Goal: Information Seeking & Learning: Find contact information

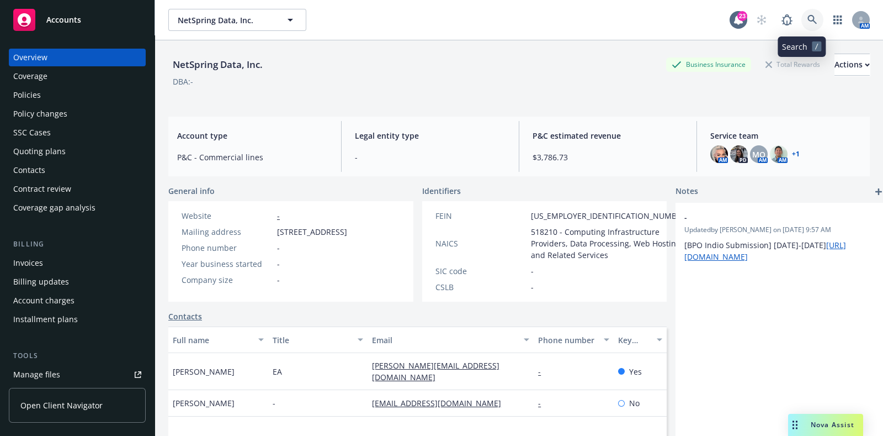
click at [802, 26] on link at bounding box center [813, 20] width 22 height 22
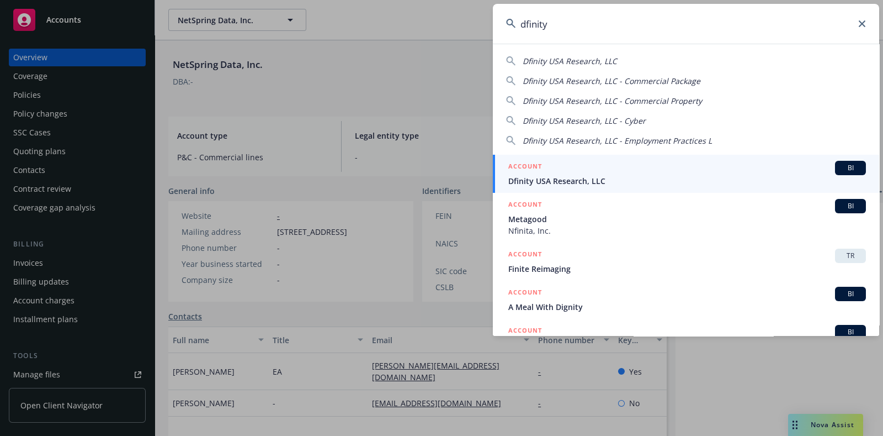
type input "dfinity"
click at [574, 183] on span "Dfinity USA Research, LLC" at bounding box center [687, 181] width 358 height 12
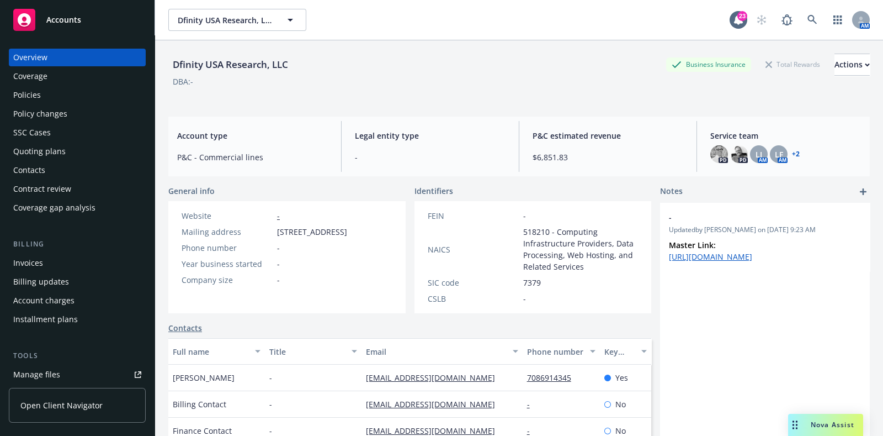
click at [36, 101] on div "Policies" at bounding box center [27, 95] width 28 height 18
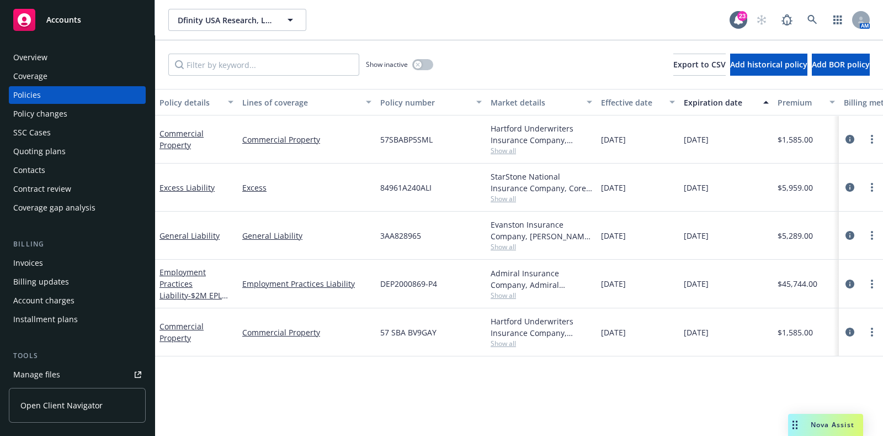
click at [63, 63] on div "Overview" at bounding box center [77, 58] width 128 height 18
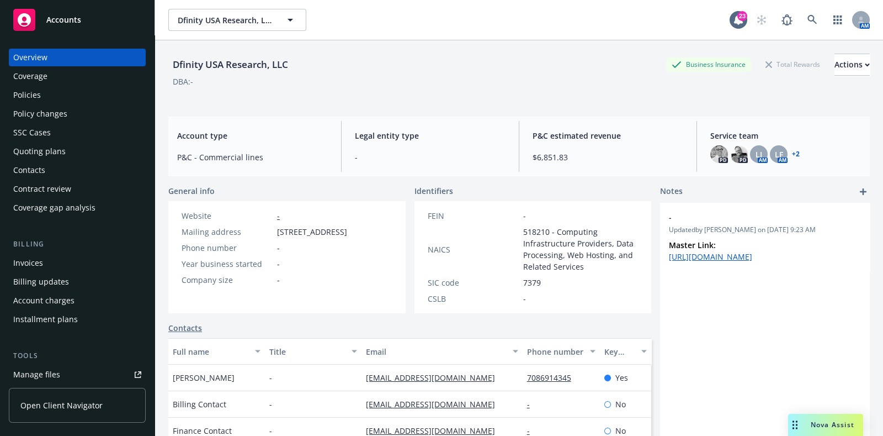
click at [77, 93] on div "Policies" at bounding box center [77, 95] width 128 height 18
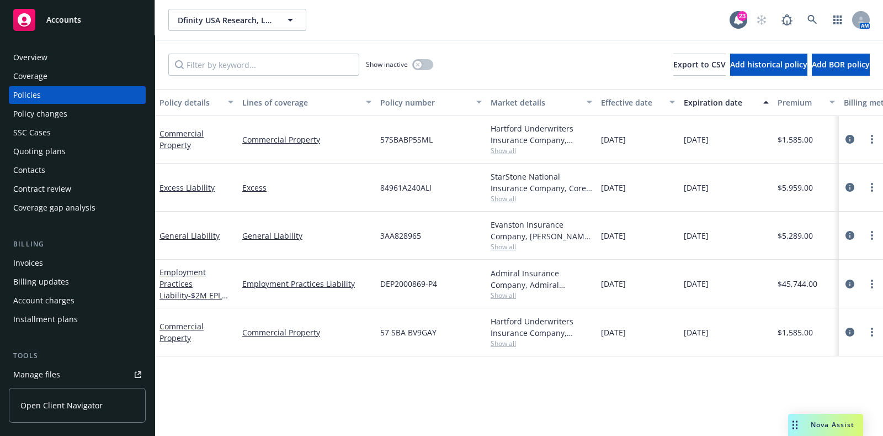
click at [40, 49] on div "Overview" at bounding box center [30, 58] width 34 height 18
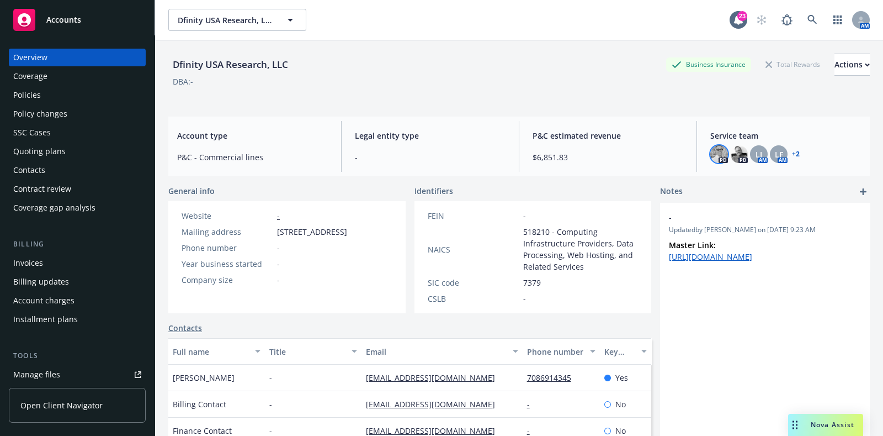
click at [713, 153] on img at bounding box center [720, 154] width 18 height 18
click at [734, 153] on img at bounding box center [739, 154] width 18 height 18
click at [715, 147] on img at bounding box center [720, 154] width 18 height 18
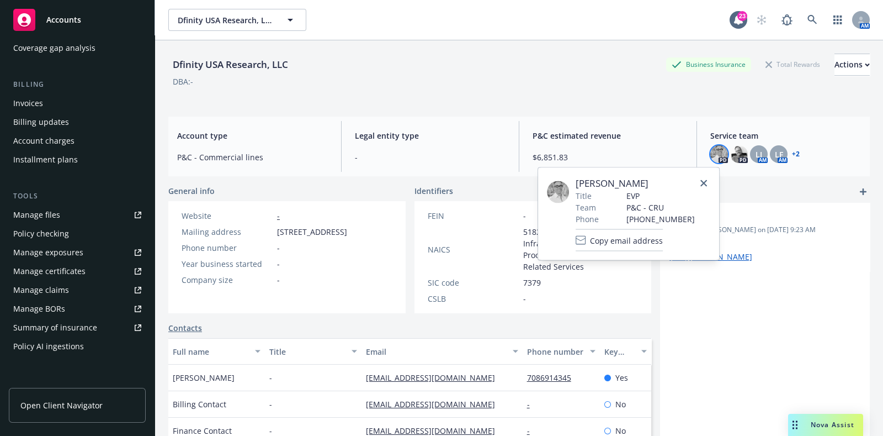
scroll to position [321, 0]
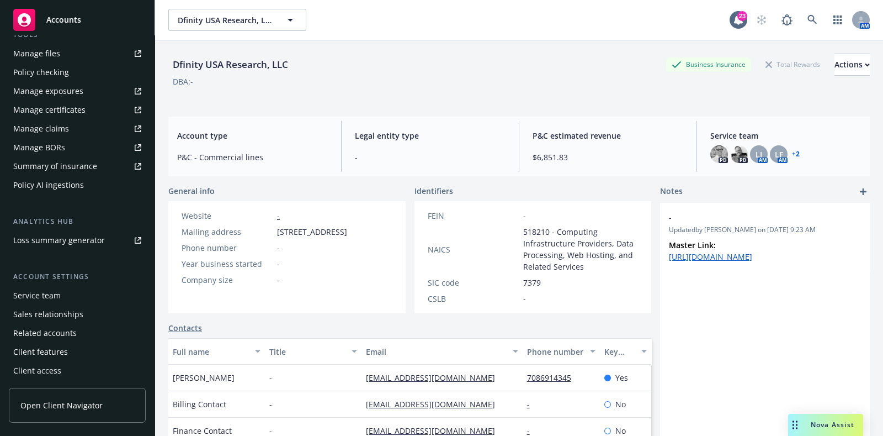
click at [55, 295] on div "Service team" at bounding box center [36, 296] width 47 height 18
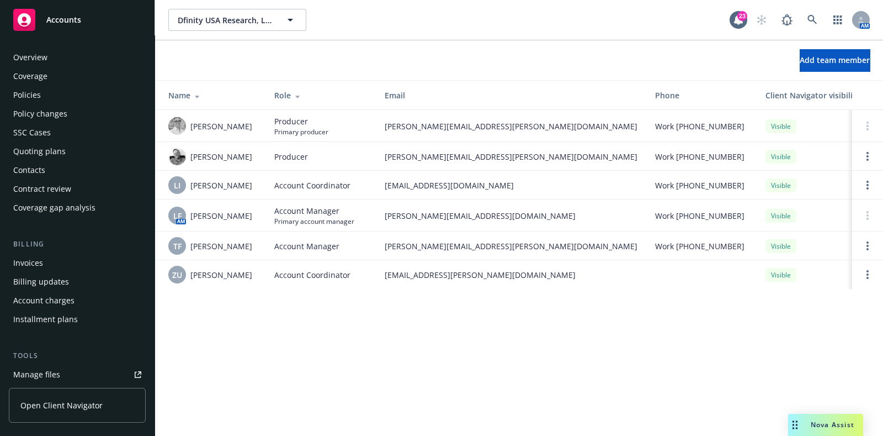
click at [38, 99] on div "Policies" at bounding box center [27, 95] width 28 height 18
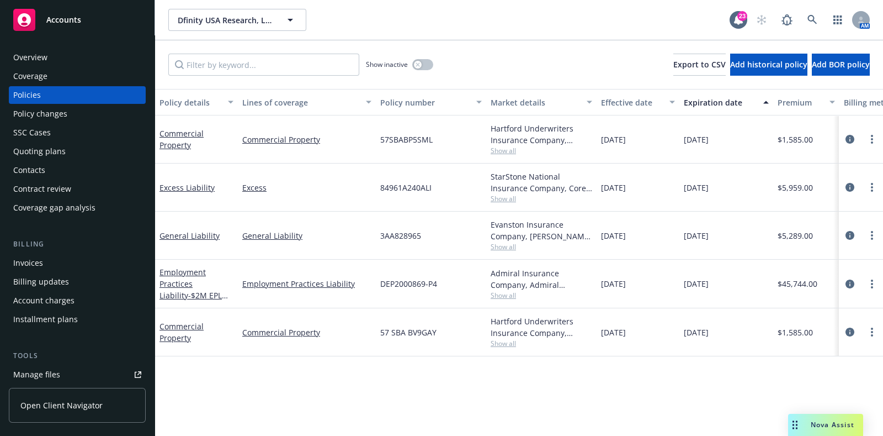
click at [514, 194] on span "Show all" at bounding box center [542, 198] width 102 height 9
click at [846, 238] on icon "circleInformation" at bounding box center [850, 235] width 9 height 9
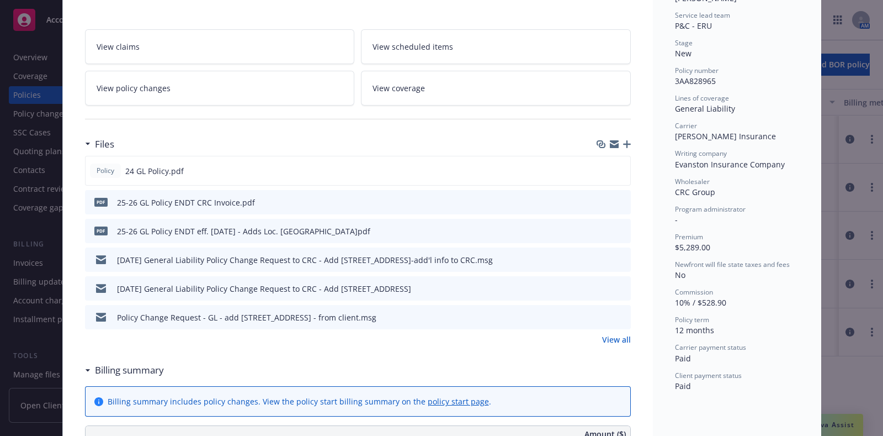
scroll to position [262, 0]
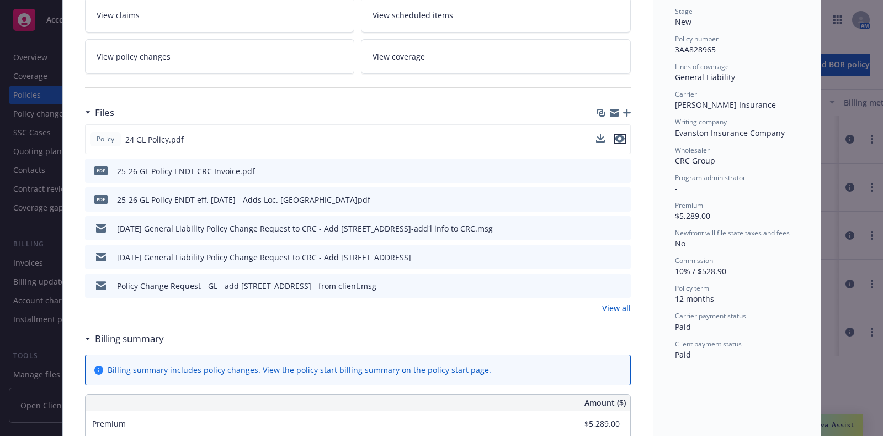
click at [615, 139] on icon "preview file" at bounding box center [620, 139] width 10 height 8
click at [616, 195] on icon "preview file" at bounding box center [621, 199] width 10 height 8
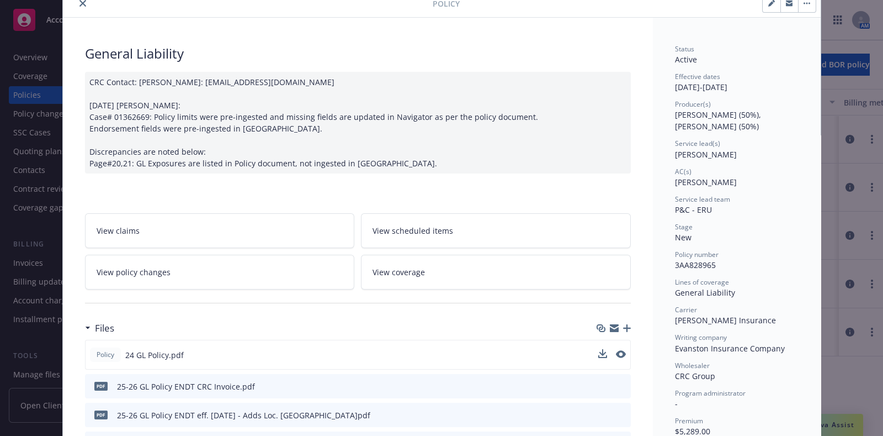
scroll to position [36, 0]
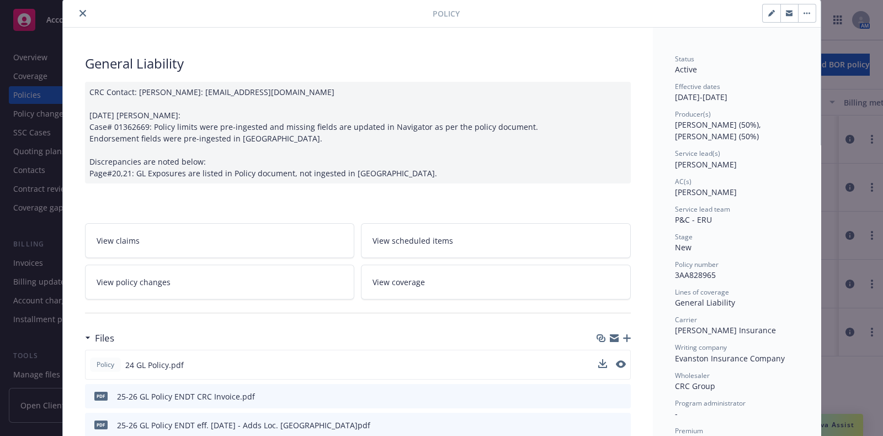
click at [77, 7] on button "close" at bounding box center [82, 13] width 13 height 13
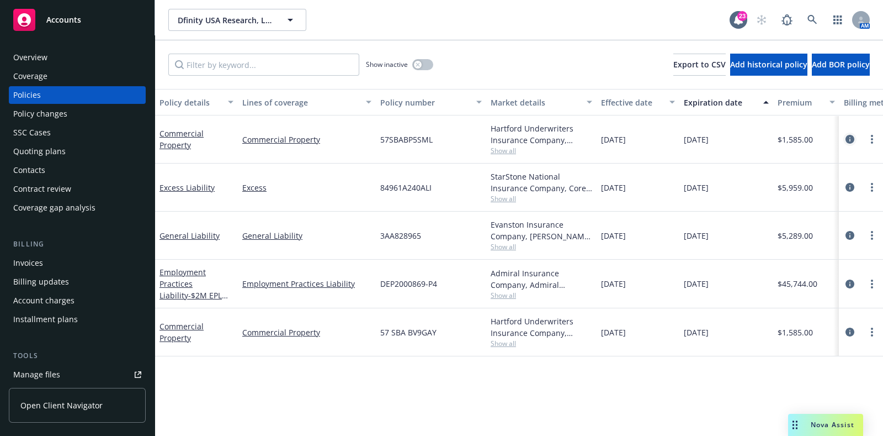
click at [850, 134] on link "circleInformation" at bounding box center [850, 138] width 13 height 13
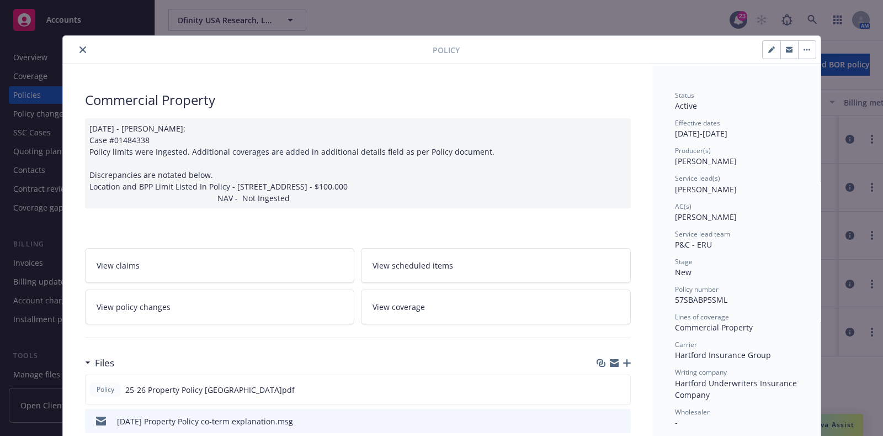
scroll to position [174, 0]
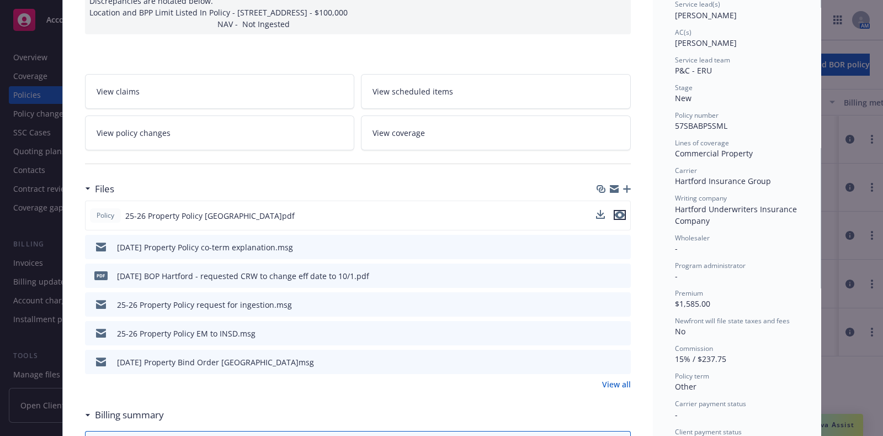
click at [616, 216] on icon "preview file" at bounding box center [620, 215] width 10 height 8
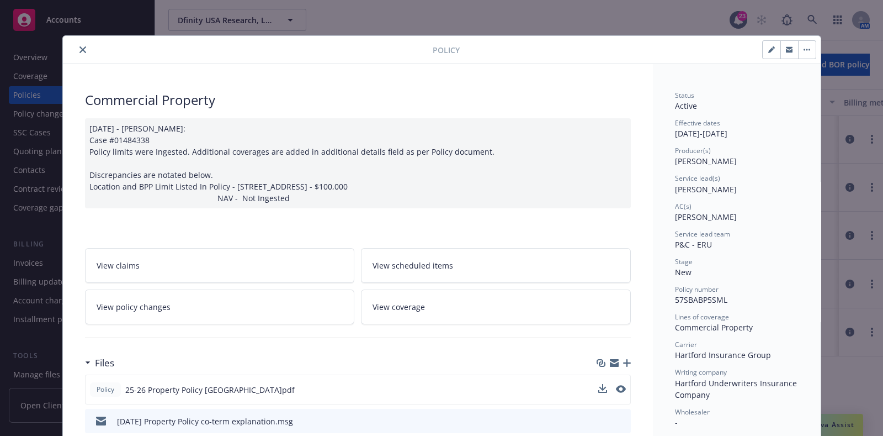
click at [79, 50] on icon "close" at bounding box center [82, 49] width 7 height 7
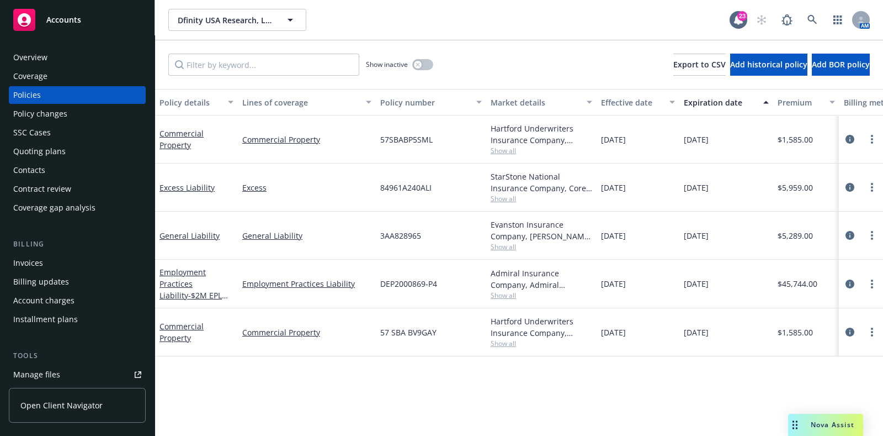
click at [54, 62] on div "Overview" at bounding box center [77, 58] width 128 height 18
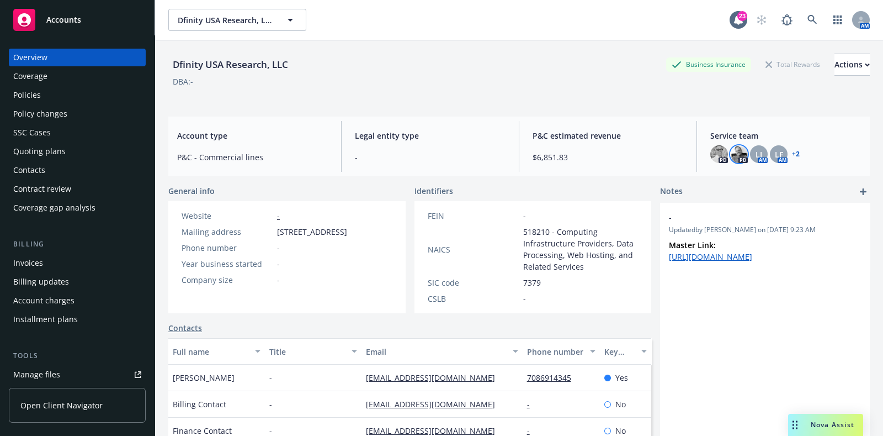
click at [730, 150] on img at bounding box center [739, 154] width 18 height 18
click at [711, 148] on img at bounding box center [720, 154] width 18 height 18
click at [731, 155] on img at bounding box center [739, 154] width 18 height 18
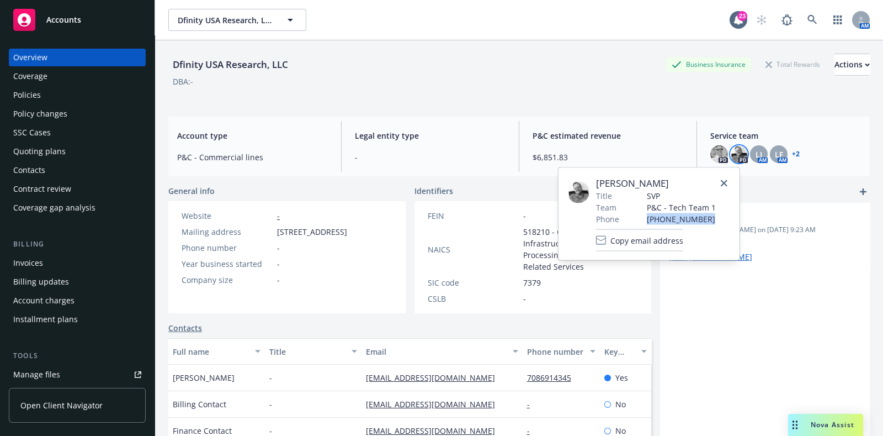
drag, startPoint x: 701, startPoint y: 221, endPoint x: 642, endPoint y: 219, distance: 59.1
click at [642, 219] on tr "Phone (415) 483-7751" at bounding box center [656, 219] width 120 height 12
copy tr "(415) 483-7751"
click at [606, 239] on icon at bounding box center [601, 240] width 10 height 10
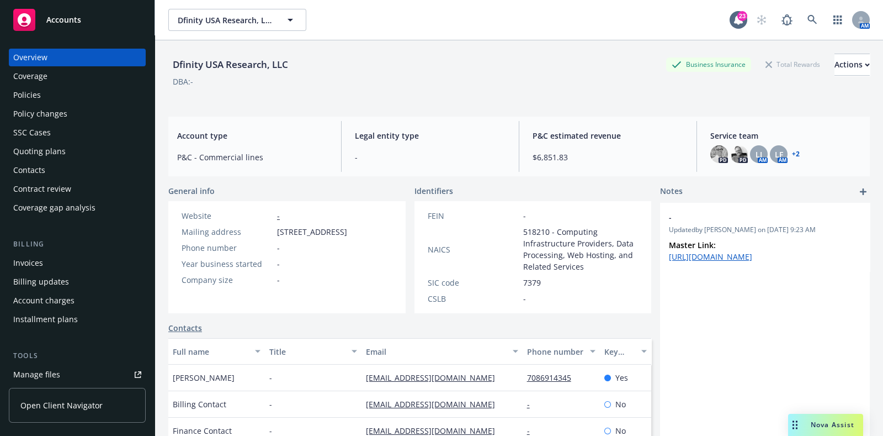
click at [61, 92] on div "Policies" at bounding box center [77, 95] width 128 height 18
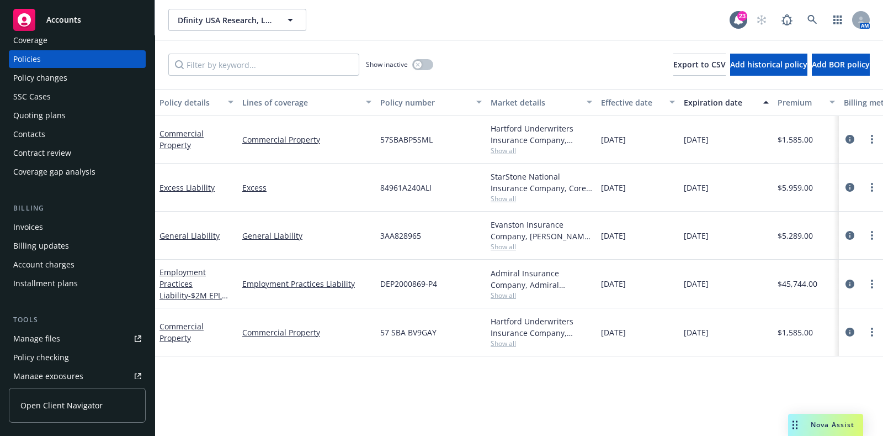
scroll to position [35, 0]
click at [52, 118] on div "Quoting plans" at bounding box center [39, 116] width 52 height 18
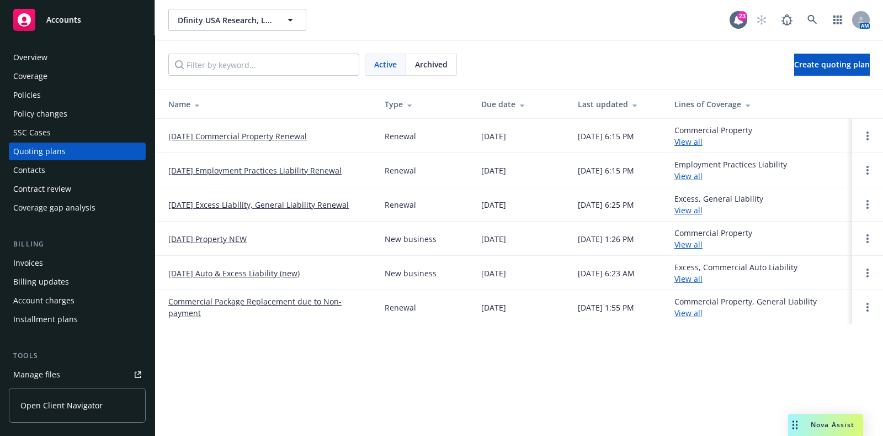
click at [426, 59] on span "Archived" at bounding box center [431, 65] width 33 height 12
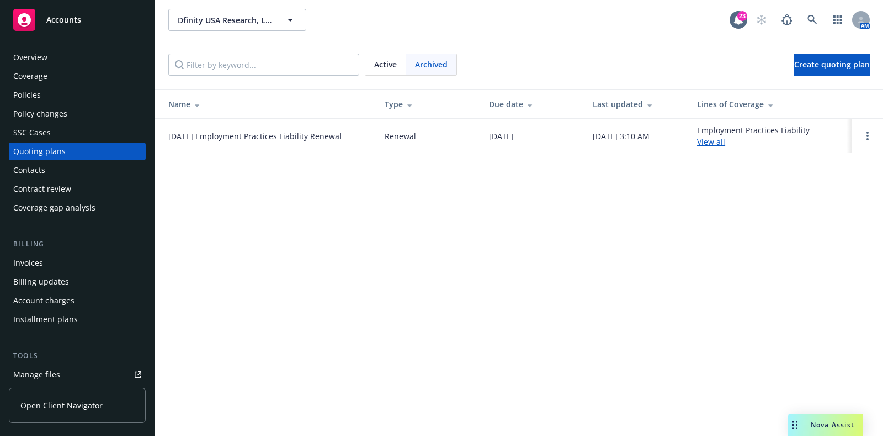
click at [402, 73] on div "Active" at bounding box center [385, 64] width 41 height 21
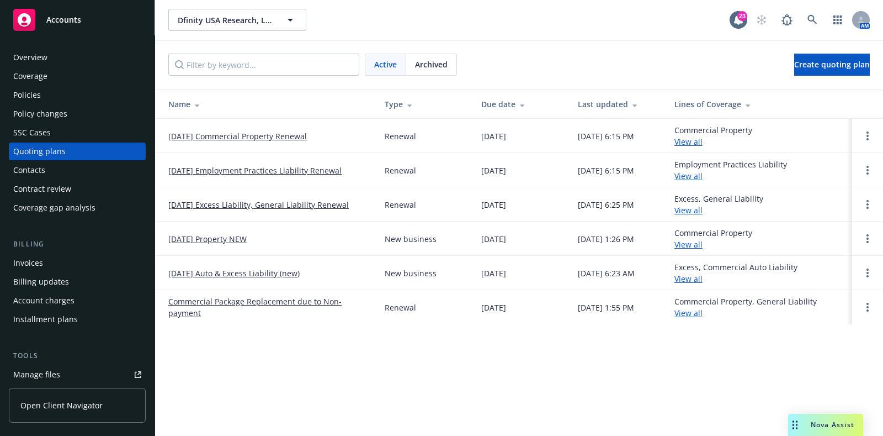
click at [257, 304] on link "Commercial Package Replacement due to Non-payment" at bounding box center [267, 306] width 199 height 23
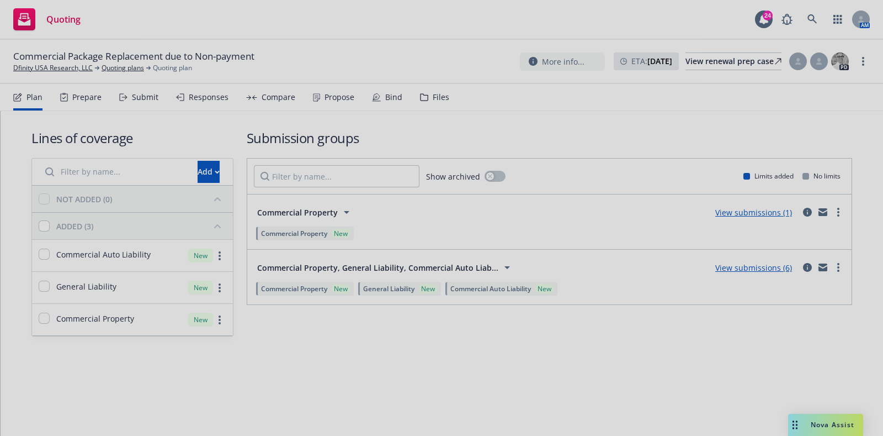
click at [135, 97] on div at bounding box center [441, 218] width 883 height 436
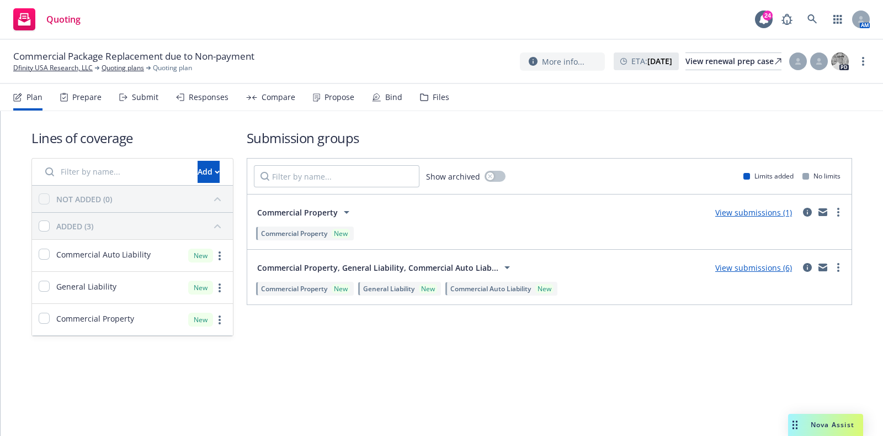
click at [135, 97] on div "Submit" at bounding box center [145, 97] width 26 height 9
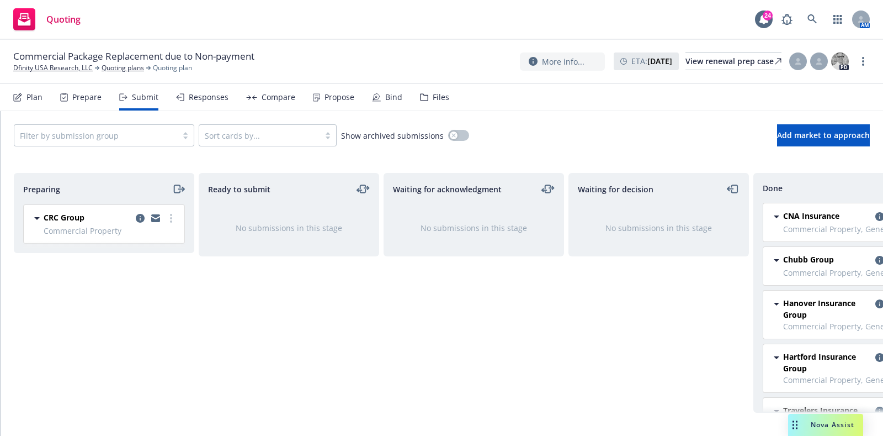
click at [99, 103] on div "Prepare" at bounding box center [80, 97] width 41 height 26
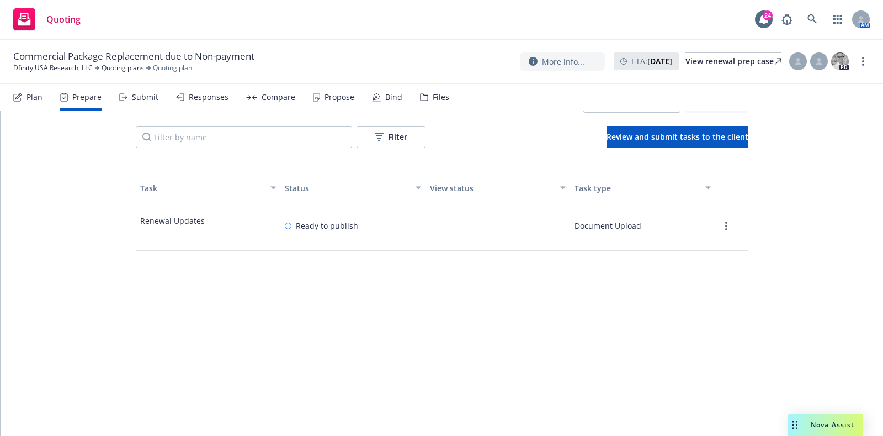
scroll to position [139, 0]
click at [720, 227] on link "more" at bounding box center [726, 224] width 13 height 13
click at [701, 243] on link "View" at bounding box center [687, 247] width 100 height 22
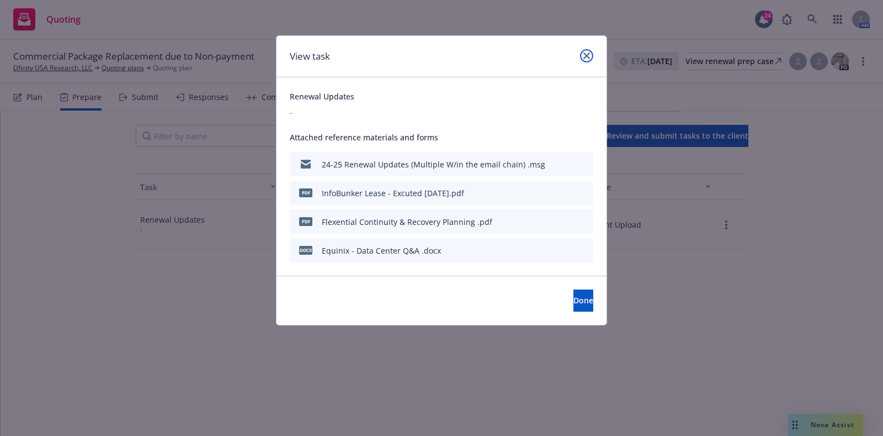
click at [588, 56] on icon "close" at bounding box center [587, 55] width 7 height 7
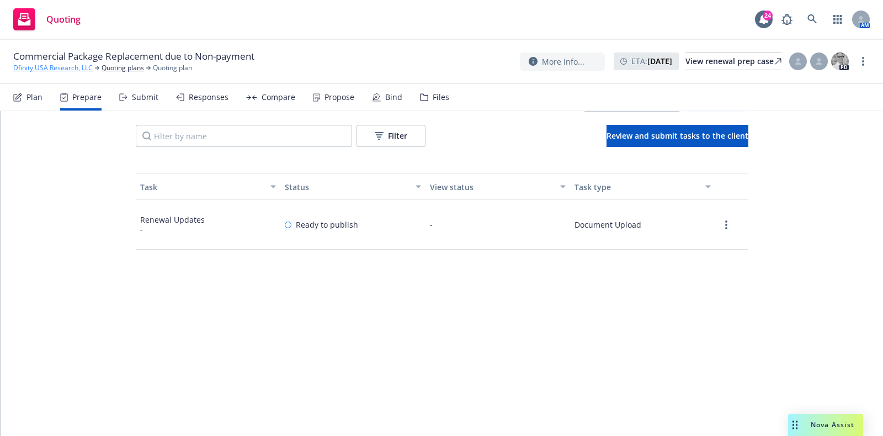
click at [68, 71] on link "Dfinity USA Research, LLC" at bounding box center [52, 68] width 79 height 10
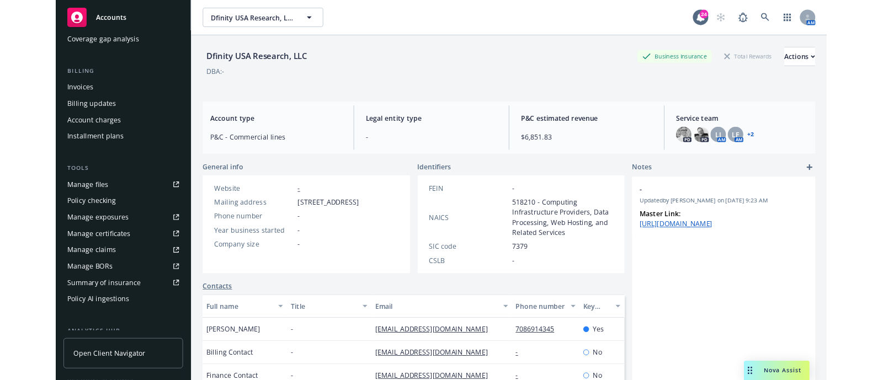
scroll to position [172, 0]
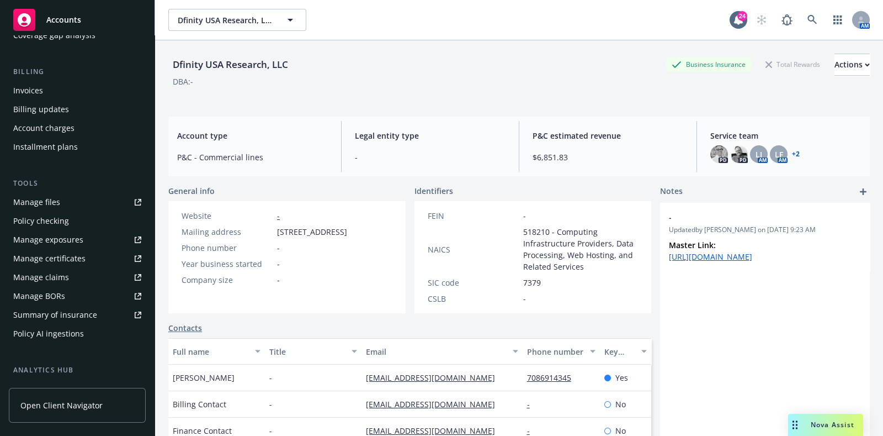
click at [63, 194] on link "Manage files" at bounding box center [77, 202] width 137 height 18
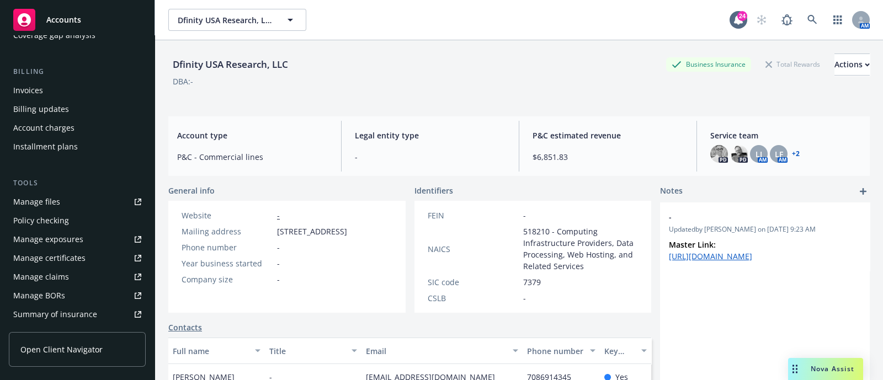
scroll to position [0, 0]
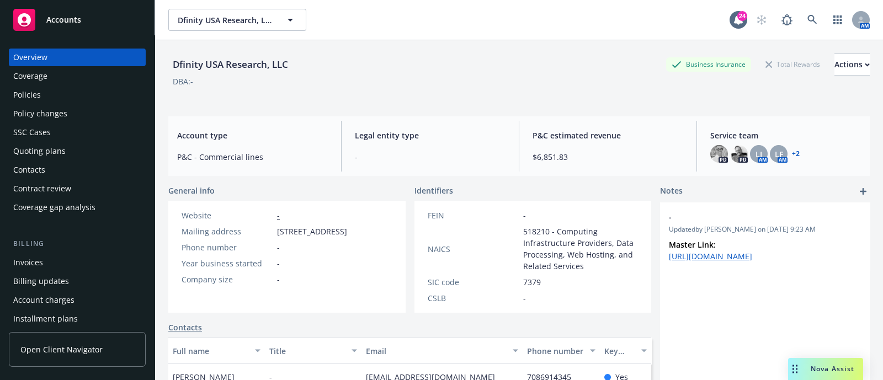
click at [49, 98] on div "Policies" at bounding box center [77, 95] width 128 height 18
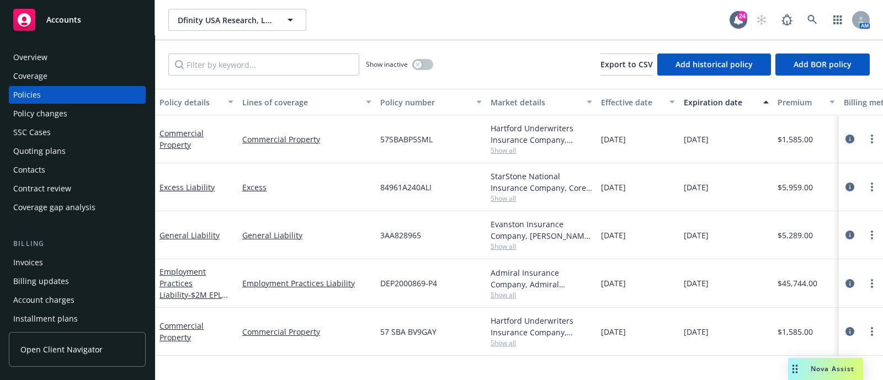
click at [846, 140] on icon "circleInformation" at bounding box center [850, 139] width 9 height 9
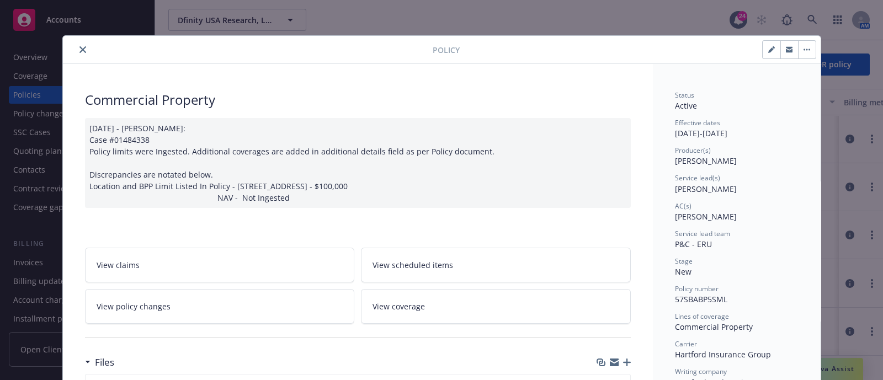
scroll to position [197, 0]
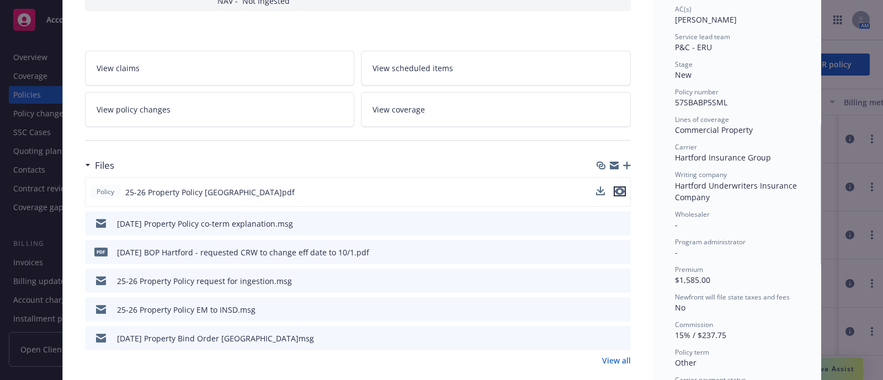
click at [615, 188] on icon "preview file" at bounding box center [620, 192] width 10 height 8
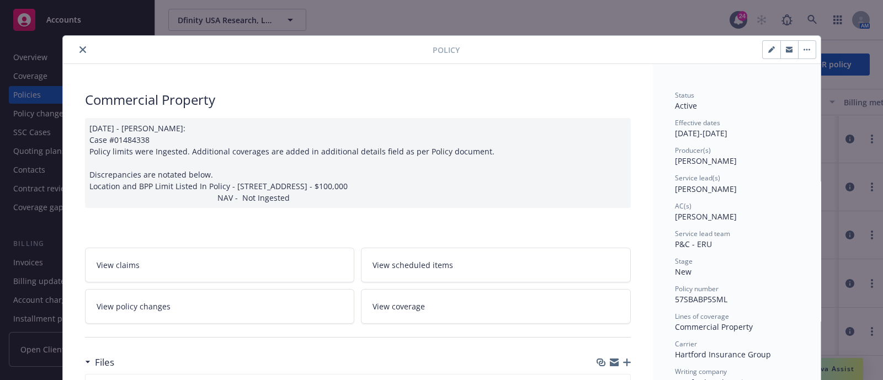
click at [78, 55] on button "close" at bounding box center [82, 49] width 13 height 13
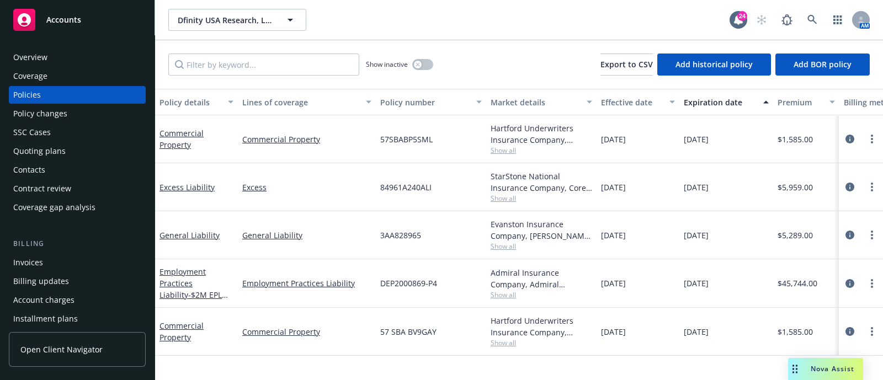
click at [856, 237] on div at bounding box center [861, 235] width 35 height 13
click at [846, 234] on icon "circleInformation" at bounding box center [850, 235] width 9 height 9
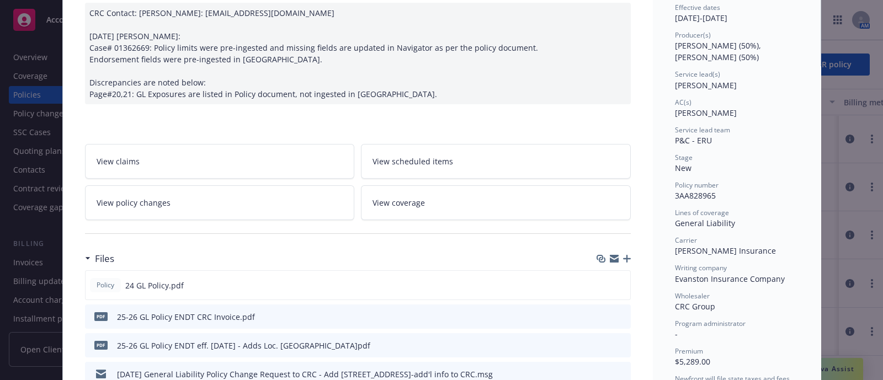
scroll to position [275, 0]
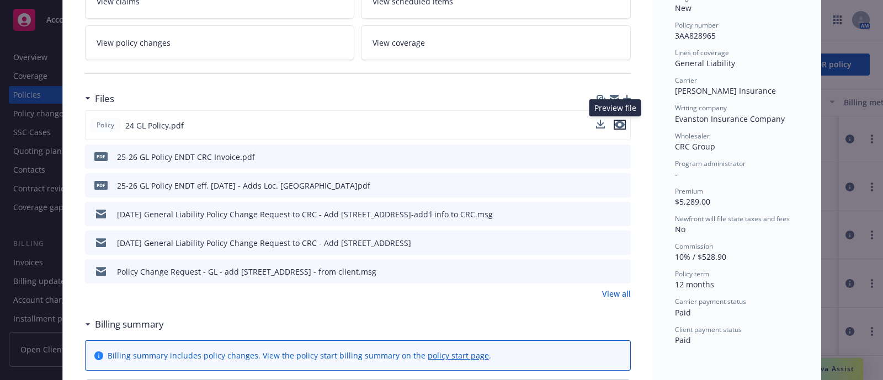
click at [615, 126] on icon "preview file" at bounding box center [620, 125] width 10 height 8
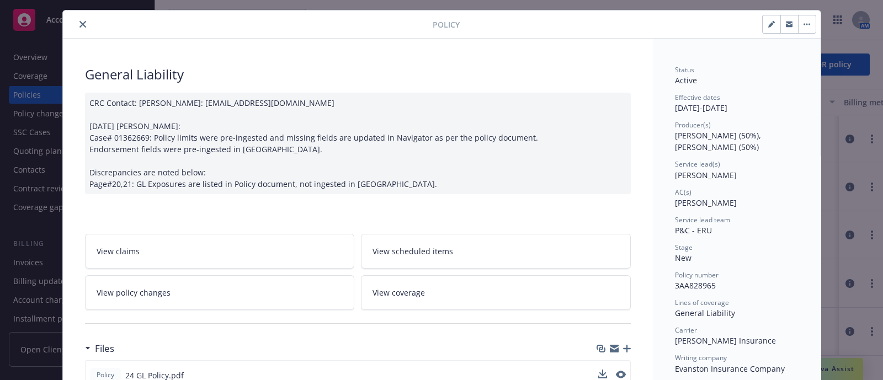
scroll to position [0, 0]
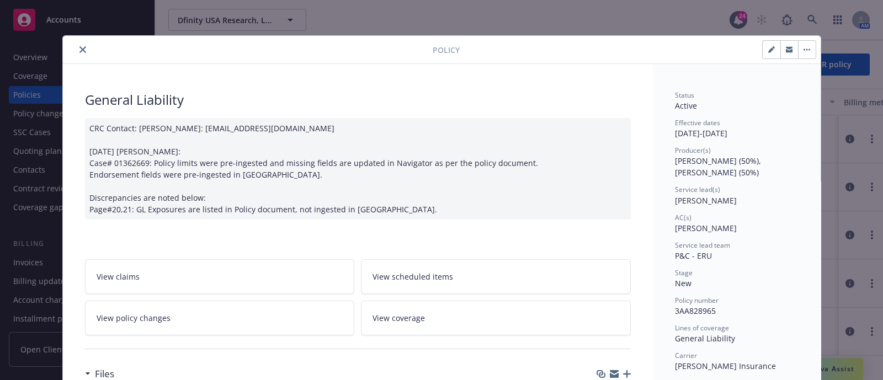
click at [77, 45] on button "close" at bounding box center [82, 49] width 13 height 13
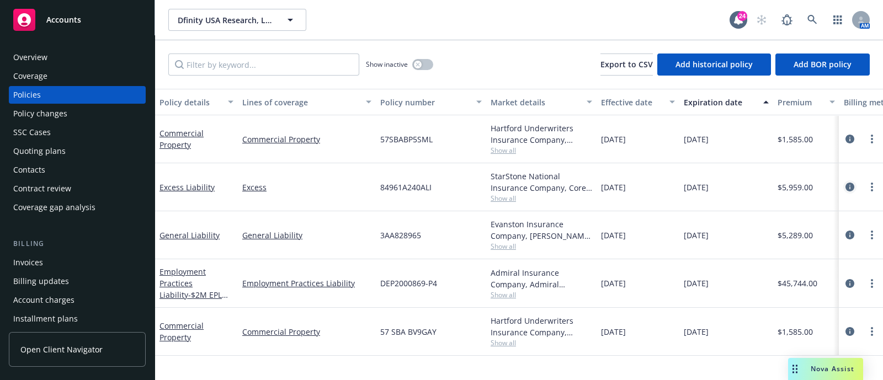
click at [854, 185] on icon "circleInformation" at bounding box center [850, 187] width 9 height 9
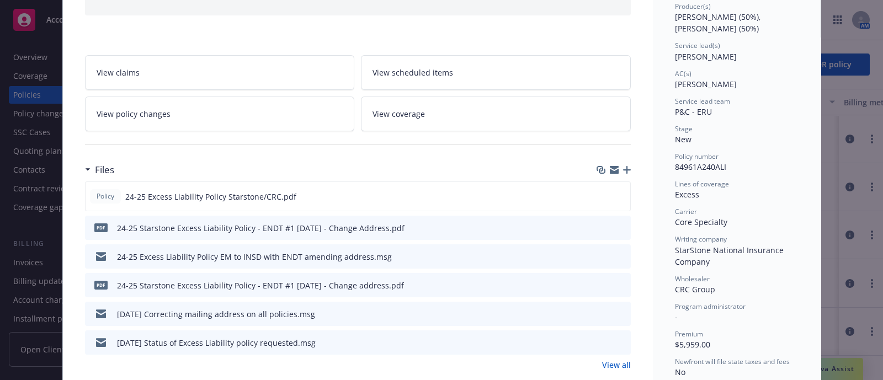
scroll to position [149, 0]
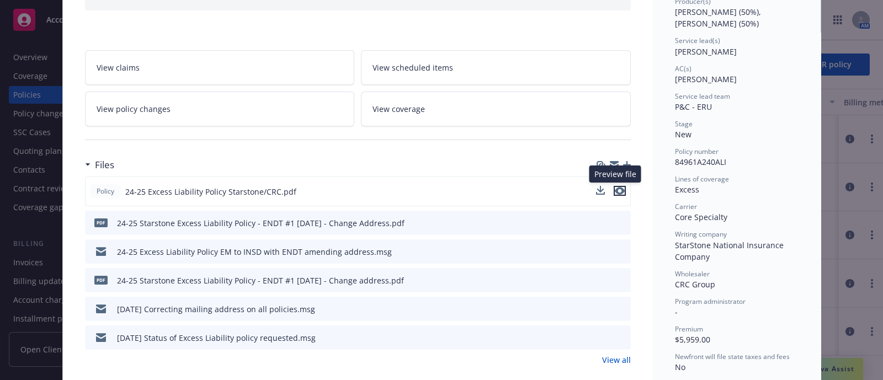
click at [615, 188] on icon "preview file" at bounding box center [620, 191] width 10 height 8
click at [179, 107] on link "View policy changes" at bounding box center [220, 109] width 270 height 35
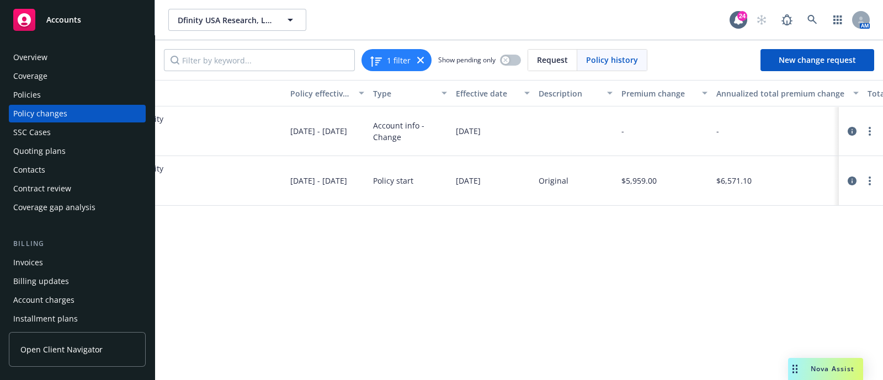
scroll to position [0, 50]
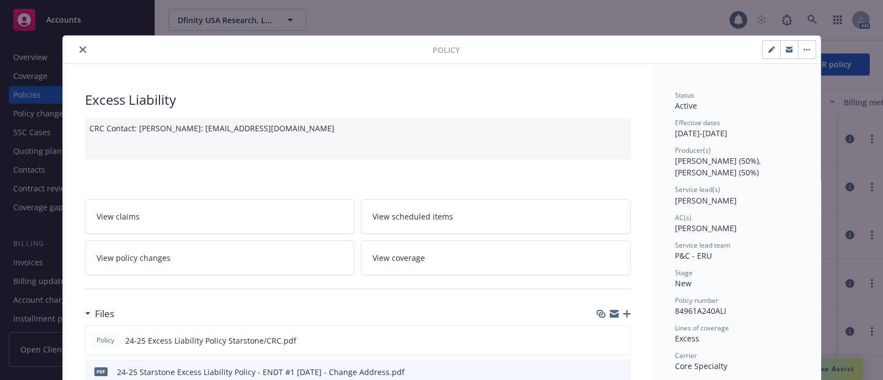
scroll to position [33, 0]
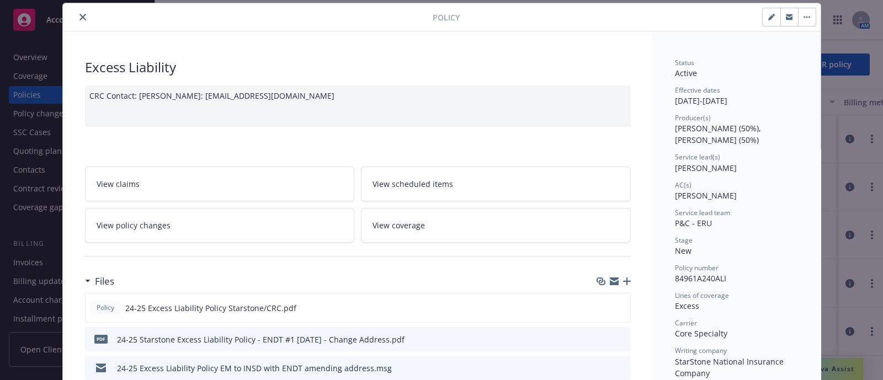
click at [79, 10] on button "close" at bounding box center [82, 16] width 13 height 13
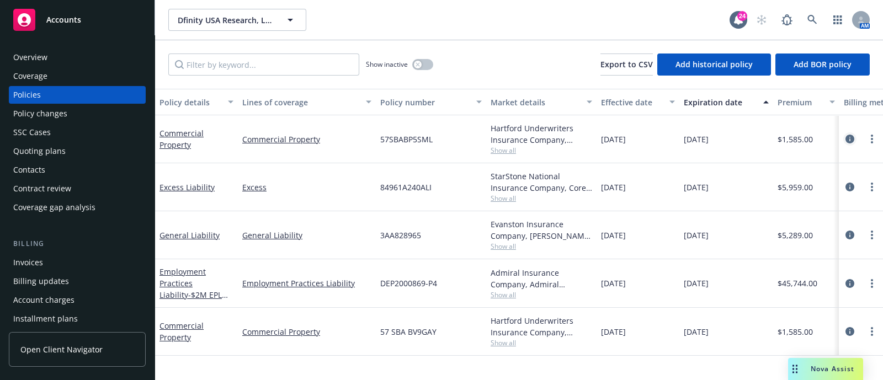
click at [849, 139] on icon "circleInformation" at bounding box center [850, 139] width 9 height 9
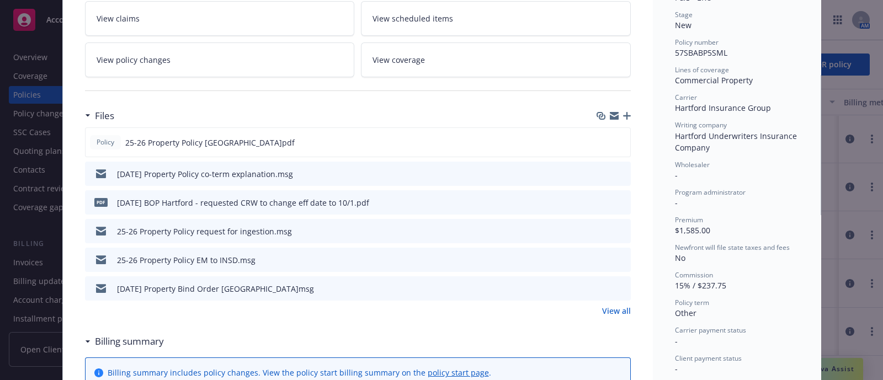
scroll to position [249, 0]
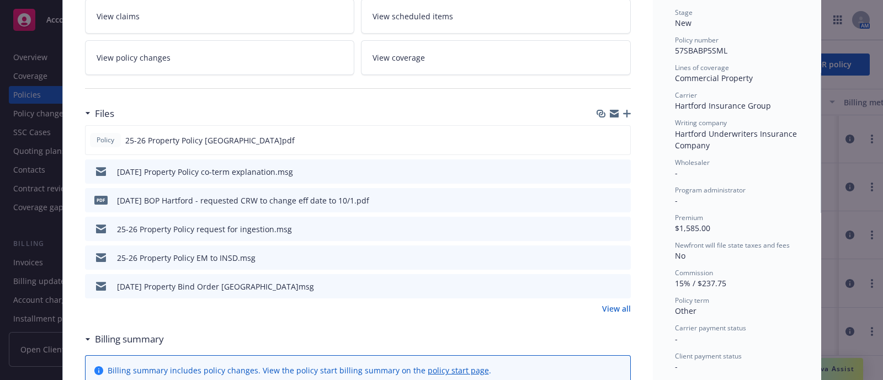
click at [250, 60] on link "View policy changes" at bounding box center [220, 57] width 270 height 35
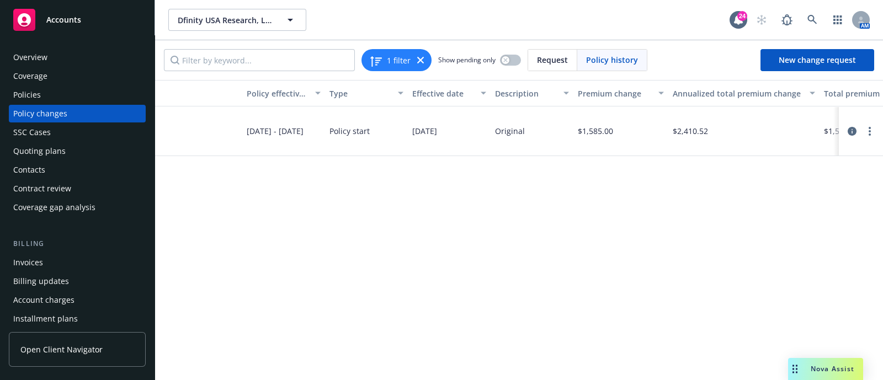
scroll to position [0, 179]
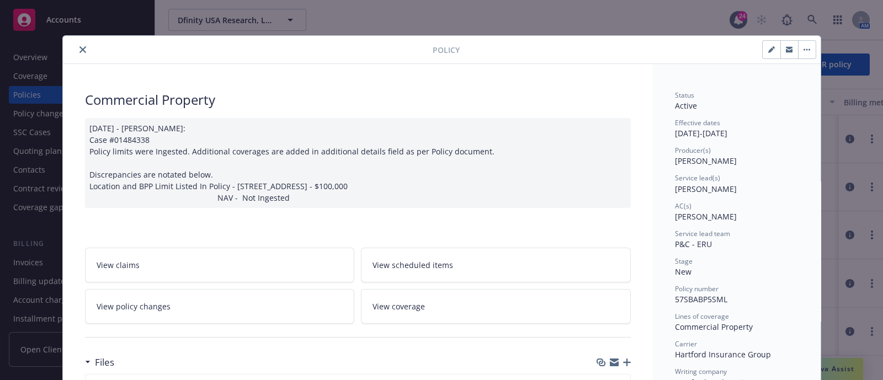
scroll to position [33, 0]
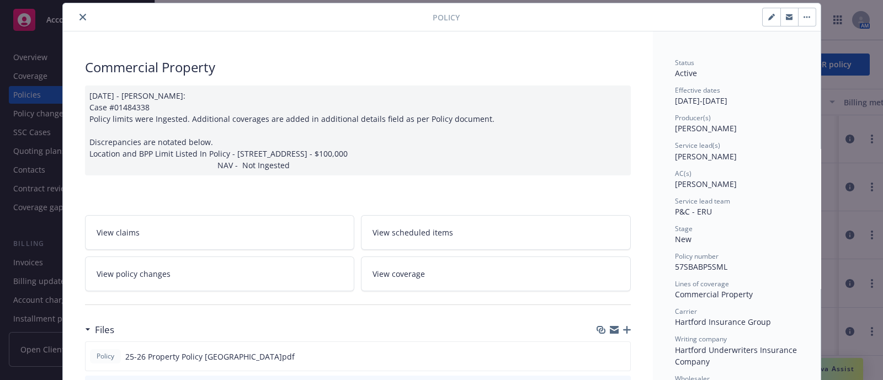
click at [79, 16] on icon "close" at bounding box center [82, 17] width 7 height 7
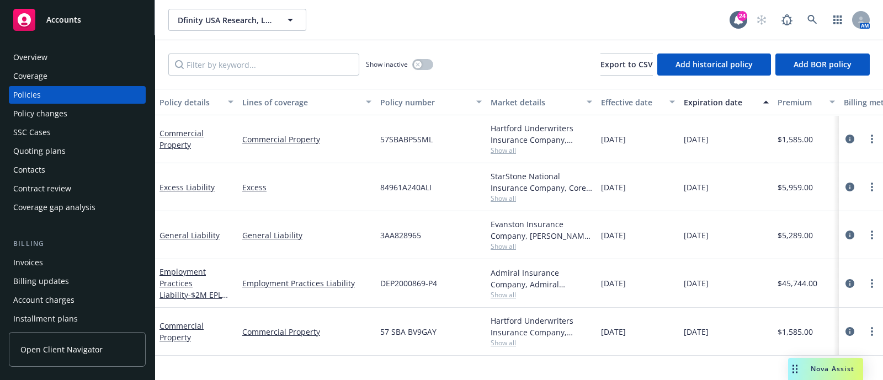
drag, startPoint x: 844, startPoint y: 240, endPoint x: 856, endPoint y: 236, distance: 13.3
click at [856, 236] on div at bounding box center [861, 235] width 35 height 13
click at [851, 235] on icon "circleInformation" at bounding box center [850, 235] width 9 height 9
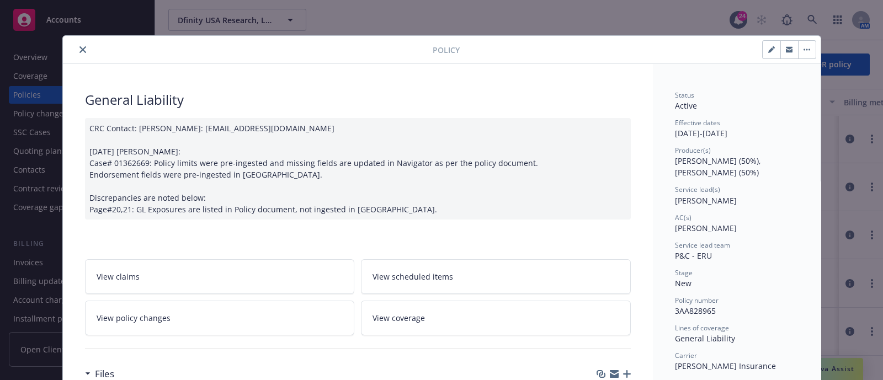
scroll to position [262, 0]
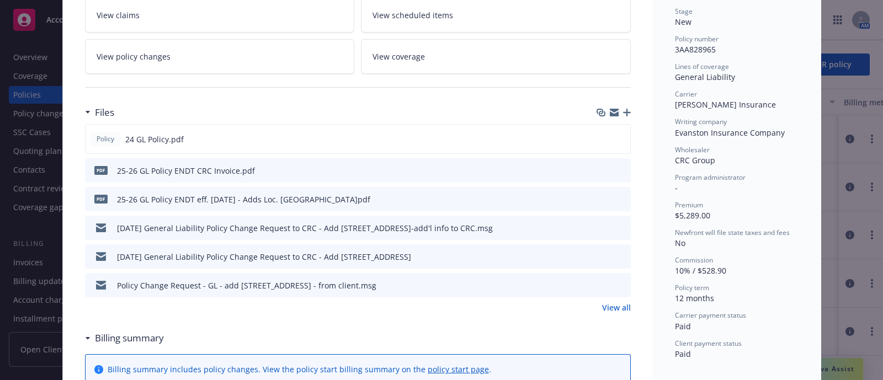
click at [190, 71] on link "View policy changes" at bounding box center [220, 56] width 270 height 35
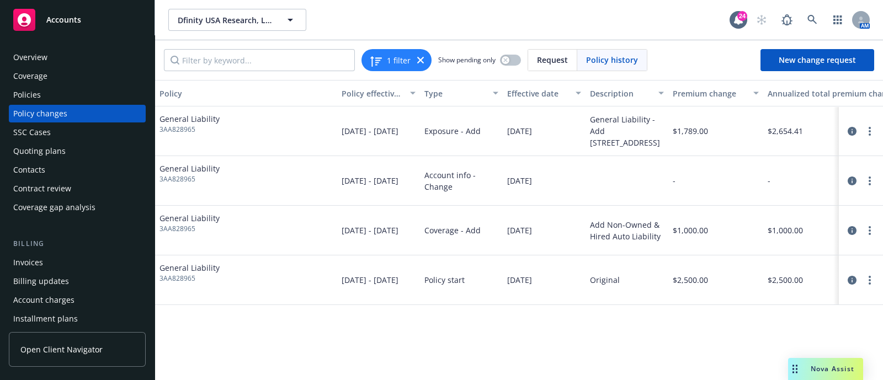
drag, startPoint x: 485, startPoint y: 186, endPoint x: 339, endPoint y: 319, distance: 197.4
click at [339, 319] on div "Policy Policy effective dates Type Effective date Description Premium change An…" at bounding box center [519, 230] width 728 height 300
drag, startPoint x: 682, startPoint y: 164, endPoint x: 559, endPoint y: 153, distance: 124.2
click at [559, 153] on div "General Liability 3AA828965 [DATE] - [DATE] Exposure - Add [DATE] General Liabi…" at bounding box center [639, 206] width 969 height 199
click at [45, 95] on div "Policies" at bounding box center [77, 95] width 128 height 18
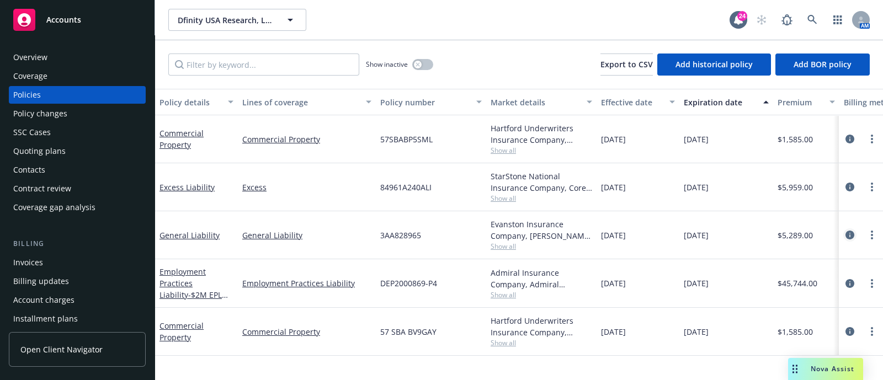
click at [847, 234] on icon "circleInformation" at bounding box center [850, 235] width 9 height 9
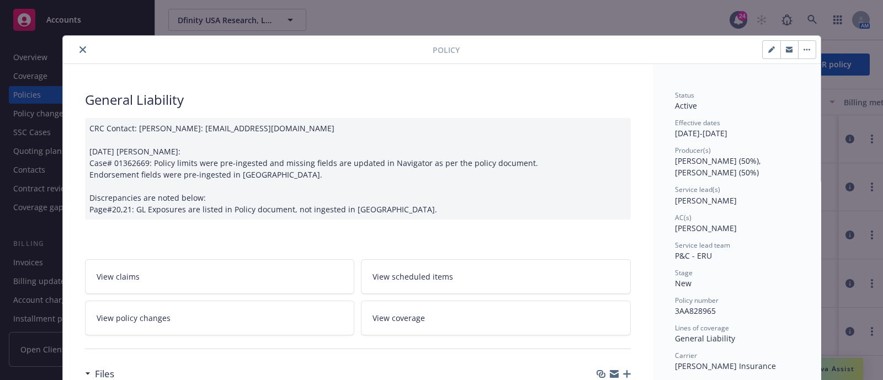
scroll to position [33, 0]
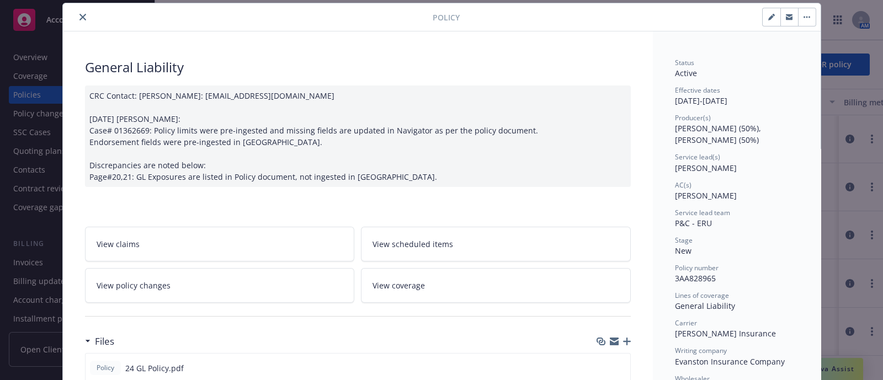
click at [79, 11] on button "close" at bounding box center [82, 16] width 13 height 13
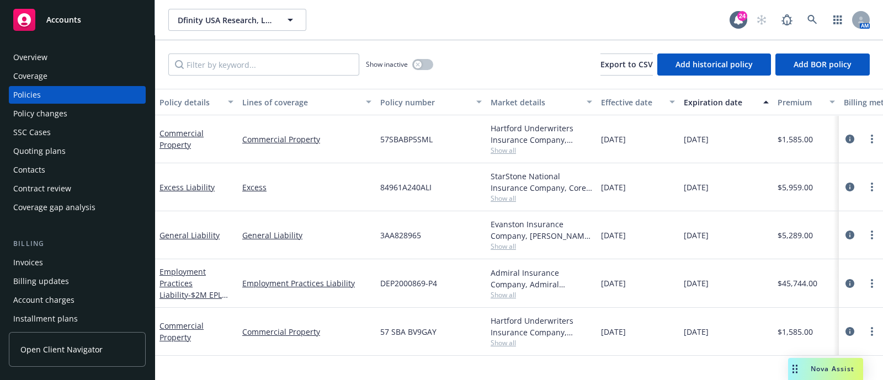
click at [77, 109] on div "Policy changes" at bounding box center [77, 114] width 128 height 18
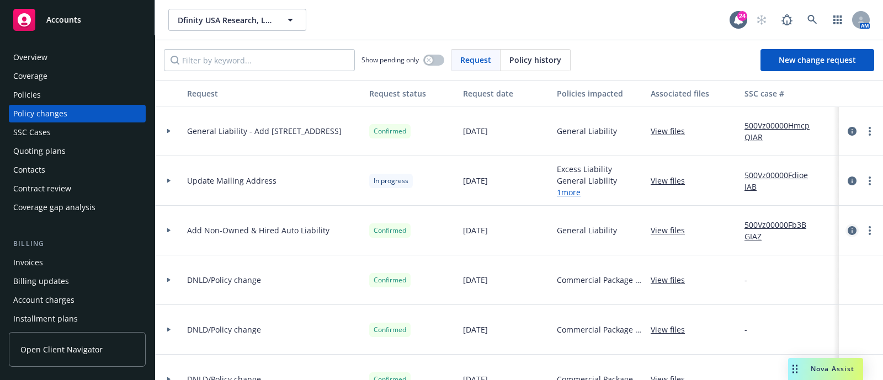
click at [848, 231] on icon "circleInformation" at bounding box center [852, 230] width 9 height 9
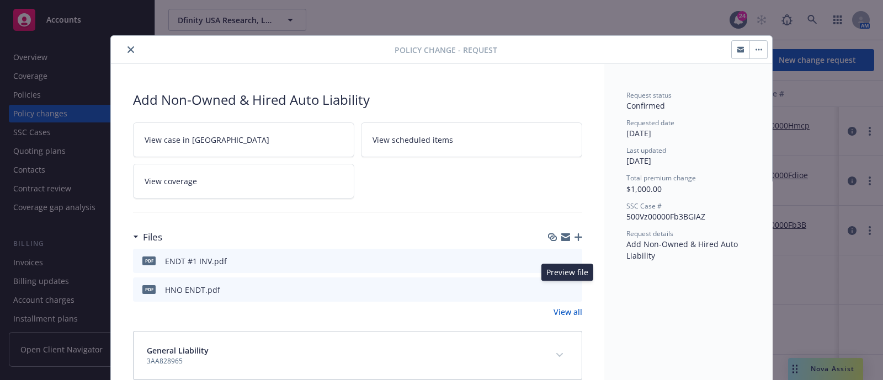
click at [567, 287] on icon "preview file" at bounding box center [572, 289] width 10 height 8
click at [129, 45] on button "close" at bounding box center [130, 49] width 13 height 13
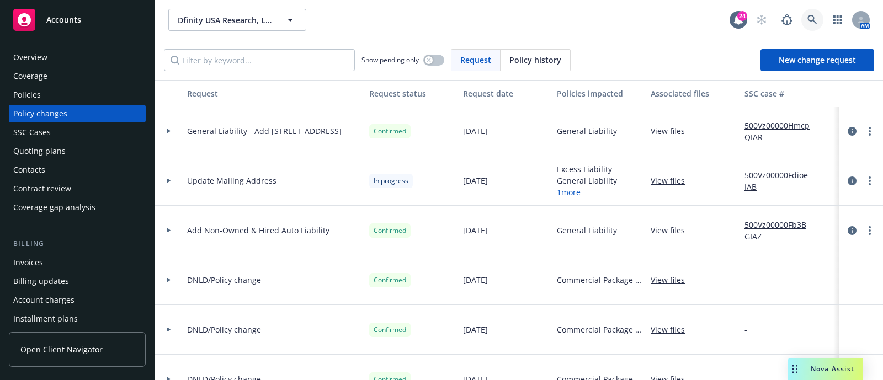
click at [810, 9] on link at bounding box center [813, 20] width 22 height 22
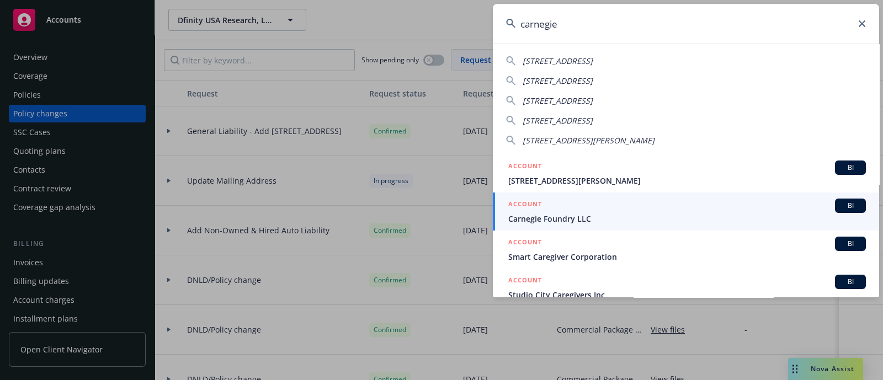
type input "carnegie"
click at [577, 219] on span "Carnegie Foundry LLC" at bounding box center [687, 219] width 358 height 12
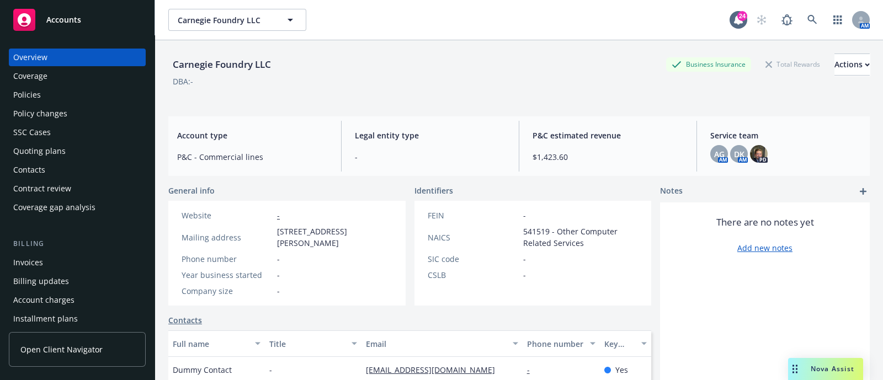
click at [283, 66] on div "Carnegie Foundry LLC Business Insurance Total Rewards Actions" at bounding box center [519, 65] width 702 height 22
click at [714, 153] on span "AG" at bounding box center [719, 155] width 10 height 12
click at [734, 151] on span "DK" at bounding box center [739, 155] width 10 height 12
click at [542, 89] on div "Carnegie Foundry LLC Business Insurance Total Rewards Actions DBA: -" at bounding box center [519, 76] width 702 height 45
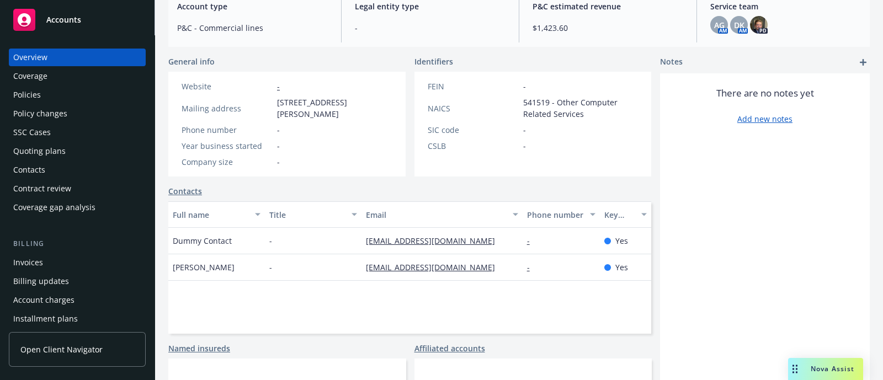
drag, startPoint x: 501, startPoint y: 277, endPoint x: 345, endPoint y: 287, distance: 156.0
click at [345, 281] on div "[PERSON_NAME] - [EMAIL_ADDRESS][DOMAIN_NAME] - Yes" at bounding box center [409, 268] width 483 height 26
copy div "[EMAIL_ADDRESS][DOMAIN_NAME]"
click at [752, 16] on img at bounding box center [759, 25] width 18 height 18
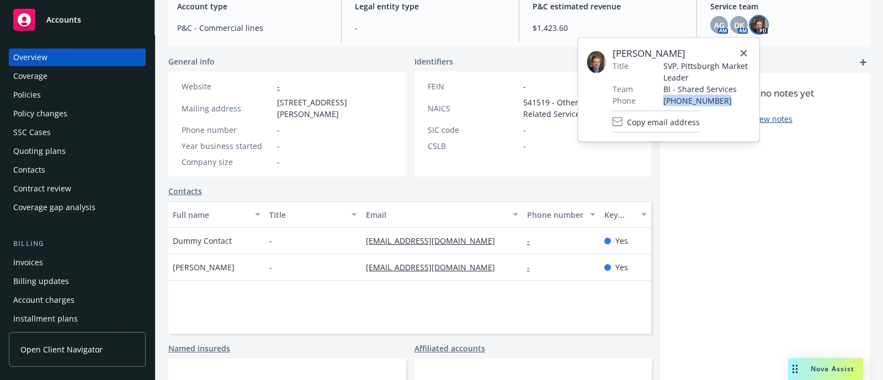
drag, startPoint x: 733, startPoint y: 100, endPoint x: 654, endPoint y: 103, distance: 78.4
click at [654, 103] on tr "Phone [PHONE_NUMBER]" at bounding box center [682, 101] width 138 height 12
copy tr "[PHONE_NUMBER]"
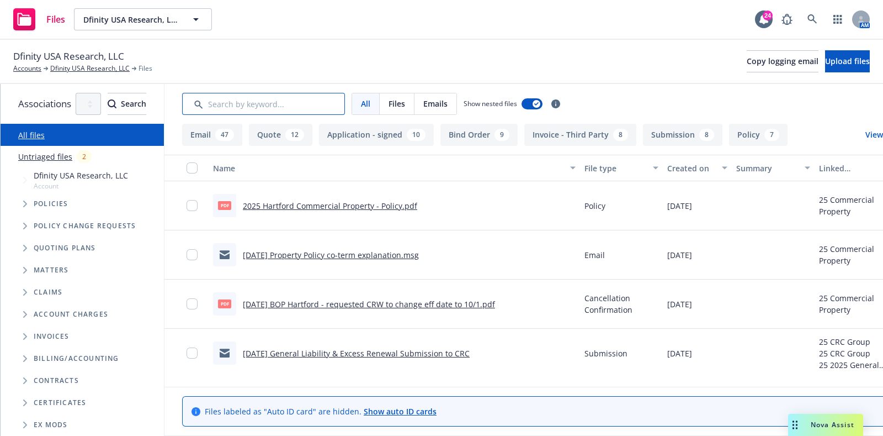
click at [273, 104] on input "Search by keyword..." at bounding box center [263, 104] width 163 height 22
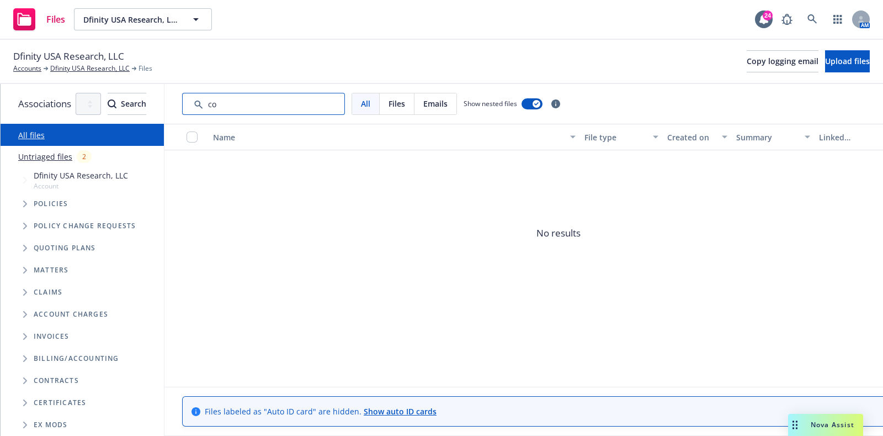
type input "c"
